Goal: Navigation & Orientation: Find specific page/section

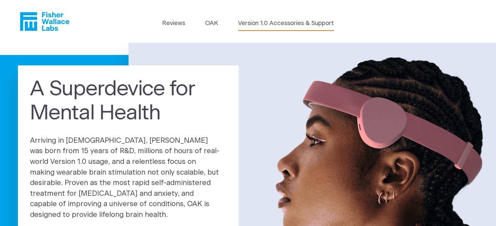
click at [257, 24] on link "Version 1.0 Accessories & Support" at bounding box center [286, 23] width 96 height 9
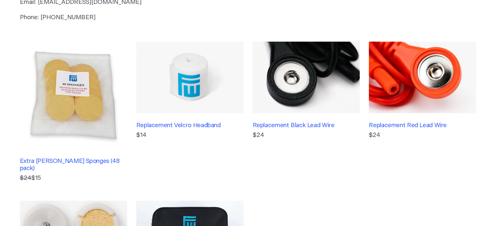
scroll to position [33, 0]
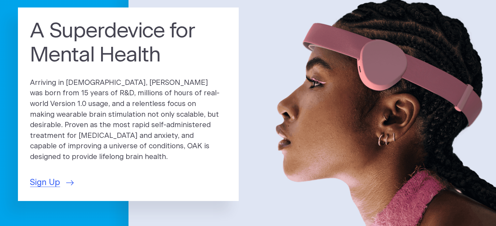
scroll to position [65, 0]
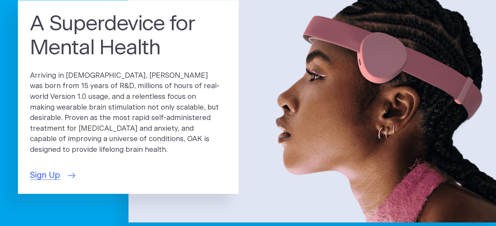
click at [41, 172] on span "Sign Up" at bounding box center [45, 176] width 30 height 12
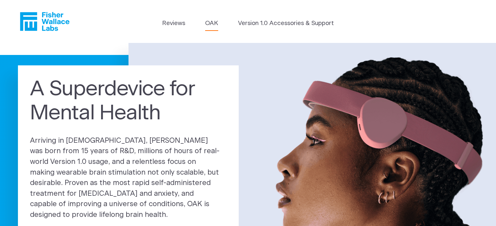
click at [215, 23] on link "OAK" at bounding box center [211, 23] width 13 height 9
drag, startPoint x: 30, startPoint y: 77, endPoint x: 19, endPoint y: 69, distance: 12.8
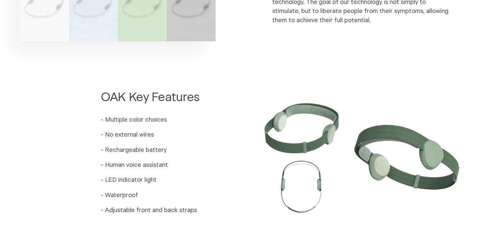
scroll to position [684, 0]
